Goal: Find specific page/section: Find specific page/section

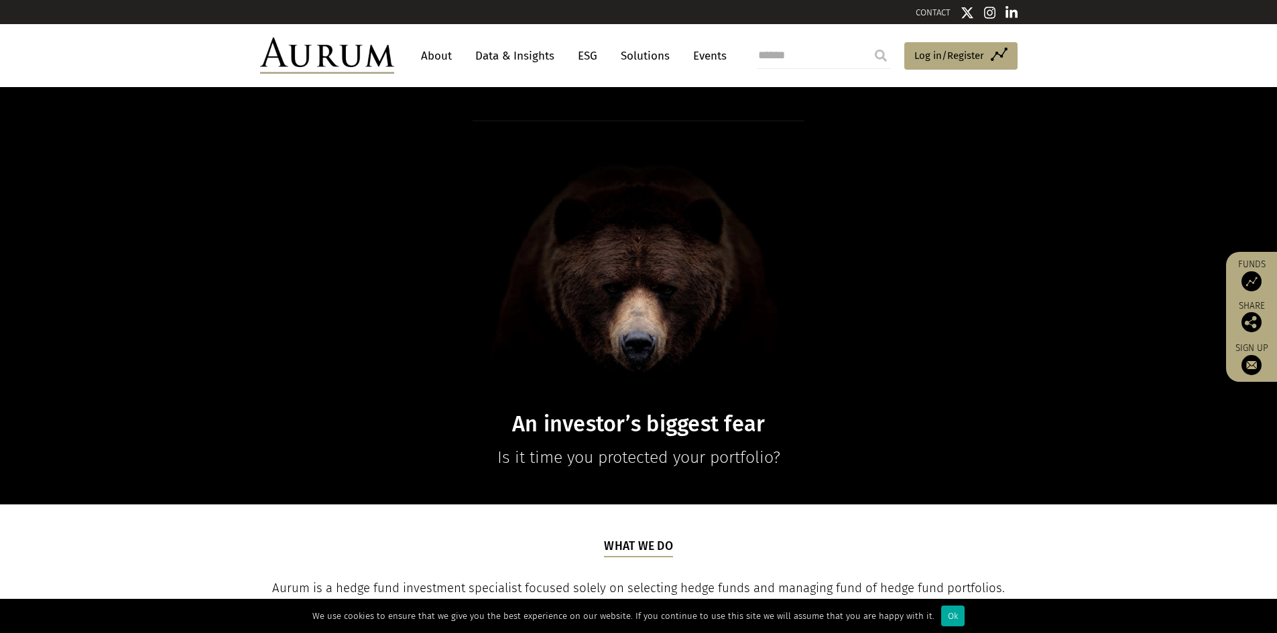
click at [656, 55] on link "Solutions" at bounding box center [645, 56] width 62 height 25
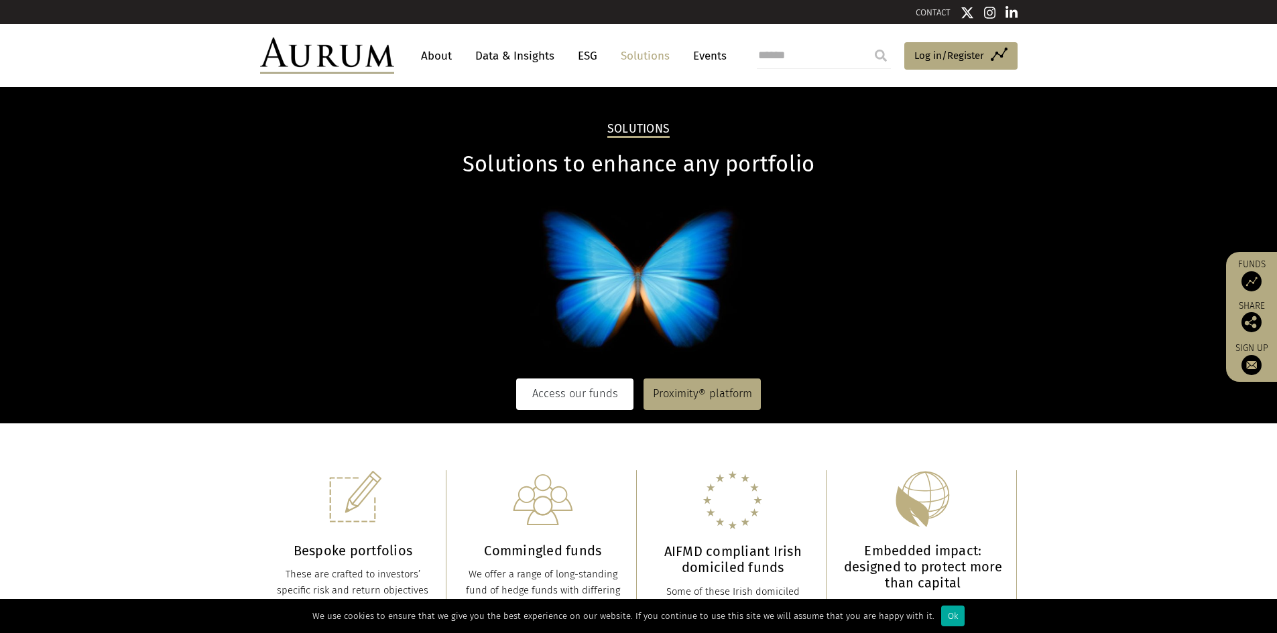
click at [576, 403] on link "Access our funds" at bounding box center [574, 394] width 117 height 31
